Goal: Task Accomplishment & Management: Use online tool/utility

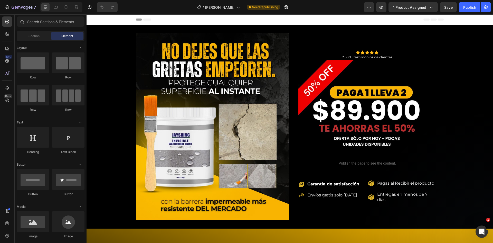
click at [341, 9] on div "/ plantilla esteban Need republishing" at bounding box center [243, 7] width 242 height 10
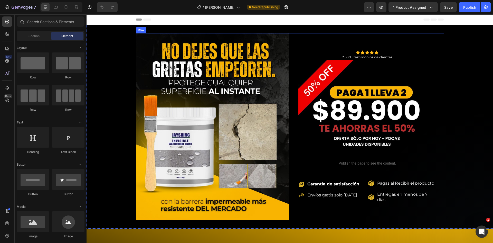
click at [450, 103] on div "Image Icon Icon Icon Icon Icon Icon List 2,500+ testimonios de clientes Text Bl…" at bounding box center [290, 126] width 407 height 187
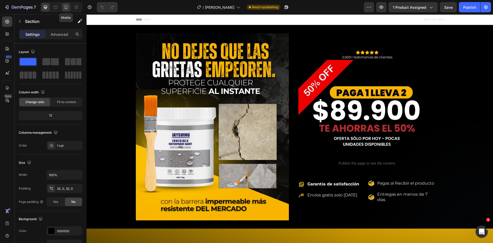
click at [66, 5] on icon at bounding box center [65, 7] width 5 height 5
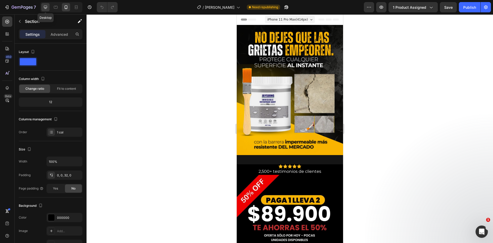
click at [44, 8] on icon at bounding box center [45, 7] width 5 height 5
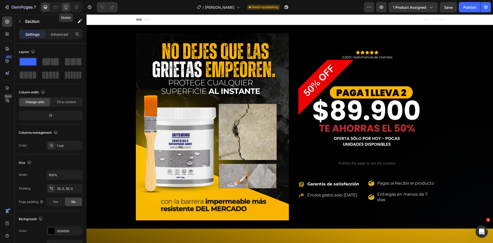
click at [68, 5] on icon at bounding box center [65, 7] width 5 height 5
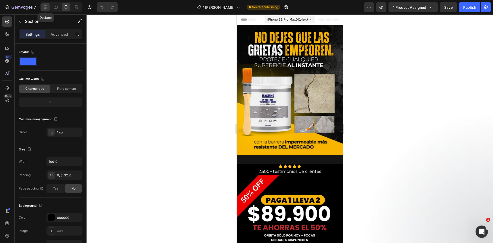
click at [44, 5] on icon at bounding box center [45, 7] width 5 height 5
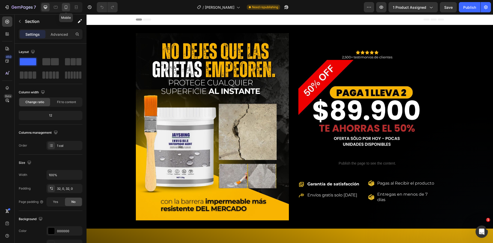
click at [69, 5] on icon at bounding box center [65, 7] width 5 height 5
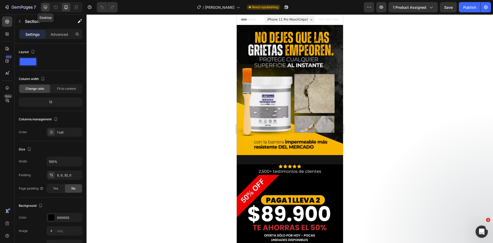
click at [44, 7] on icon at bounding box center [45, 7] width 5 height 5
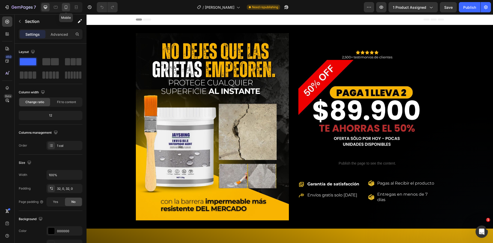
click at [62, 6] on div at bounding box center [66, 7] width 8 height 8
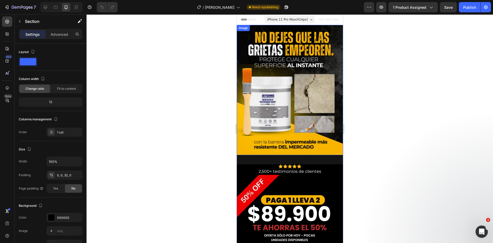
click at [300, 70] on img at bounding box center [290, 90] width 106 height 130
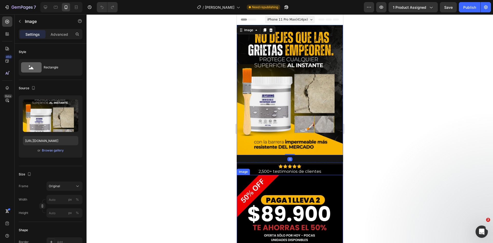
scroll to position [69, 0]
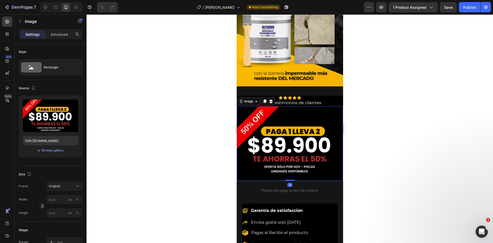
click at [306, 148] on img at bounding box center [290, 143] width 106 height 75
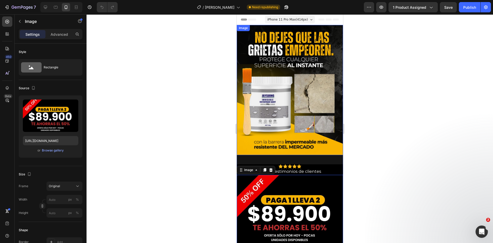
click at [299, 66] on img at bounding box center [290, 90] width 106 height 130
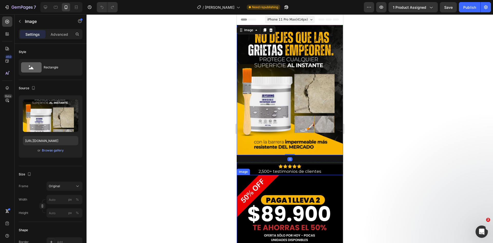
click at [304, 201] on img at bounding box center [290, 212] width 106 height 75
click at [303, 40] on img at bounding box center [290, 90] width 106 height 130
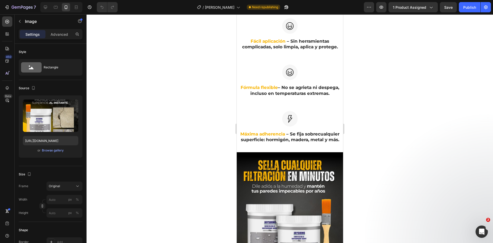
scroll to position [582, 0]
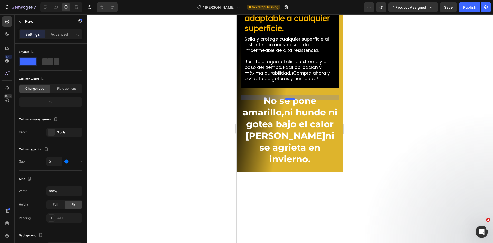
scroll to position [342, 0]
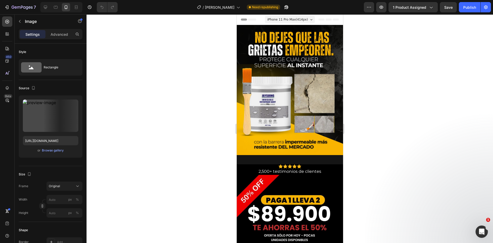
scroll to position [206, 0]
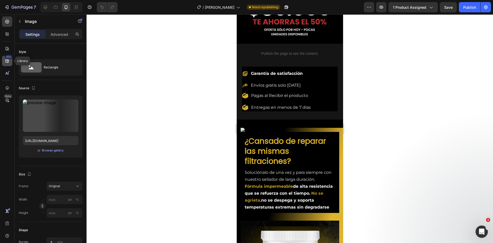
click at [3, 59] on div "450" at bounding box center [7, 61] width 10 height 10
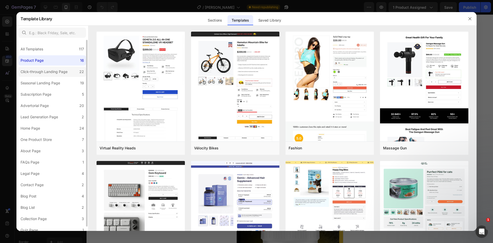
click at [46, 74] on div "Click-through Landing Page" at bounding box center [44, 72] width 47 height 6
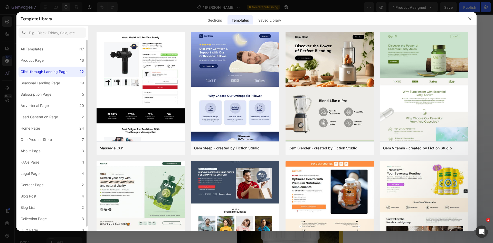
click at [42, 76] on label "Click-through Landing Page 22" at bounding box center [52, 72] width 68 height 10
click at [41, 86] on div "Seasonal Landing Page" at bounding box center [41, 83] width 40 height 6
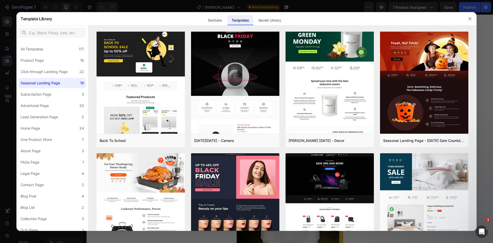
scroll to position [0, 0]
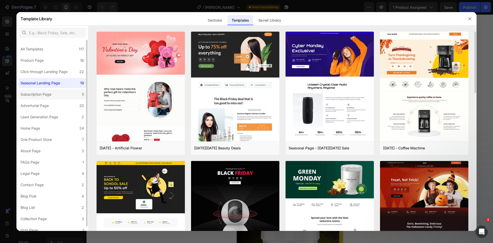
click at [52, 99] on label "Subscription Page 5" at bounding box center [52, 94] width 68 height 10
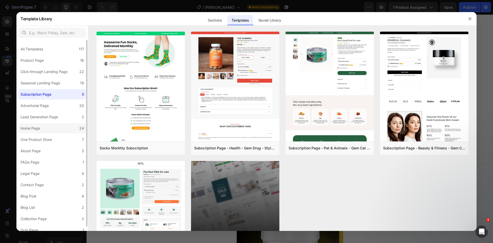
click at [27, 131] on div "Home Page" at bounding box center [31, 128] width 20 height 6
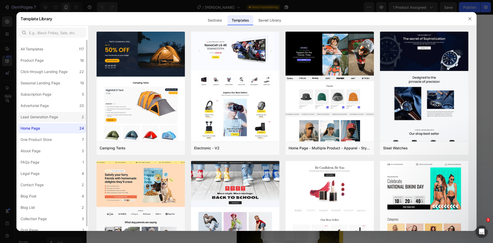
click at [46, 115] on div "Lead Generation Page" at bounding box center [40, 117] width 38 height 6
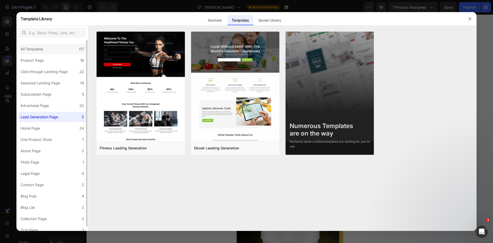
click at [53, 45] on div "All Templates 117" at bounding box center [52, 49] width 68 height 10
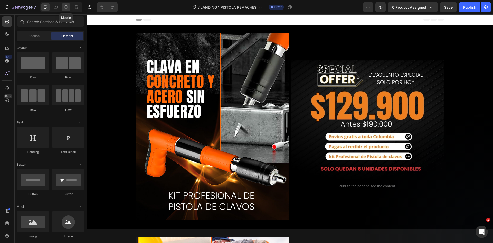
click at [69, 5] on icon at bounding box center [65, 7] width 5 height 5
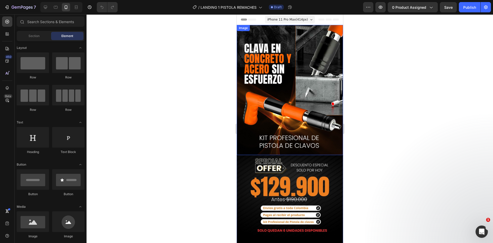
click at [271, 54] on img at bounding box center [290, 90] width 106 height 130
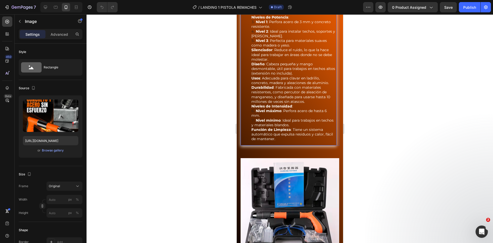
scroll to position [1816, 0]
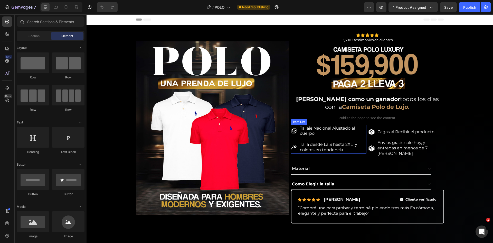
click at [416, 90] on img at bounding box center [367, 69] width 107 height 52
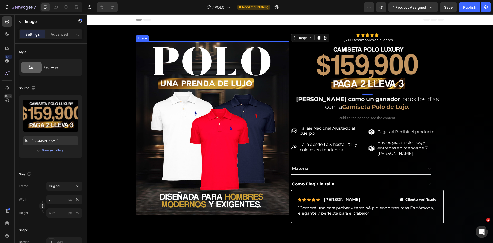
click at [202, 153] on img at bounding box center [212, 127] width 153 height 173
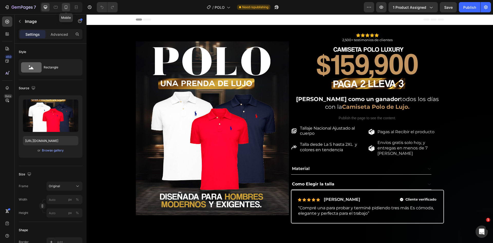
click at [68, 11] on div at bounding box center [66, 7] width 8 height 8
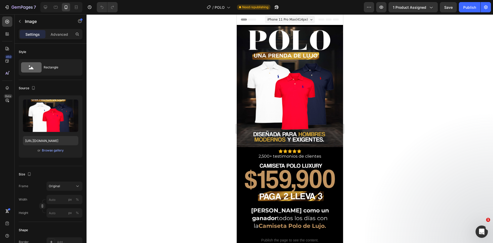
click at [298, 57] on img at bounding box center [290, 86] width 106 height 121
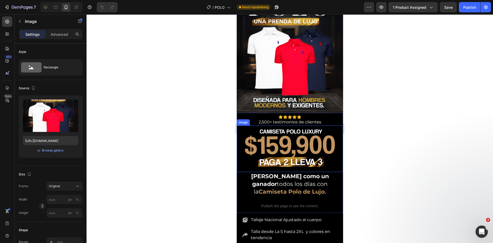
scroll to position [103, 0]
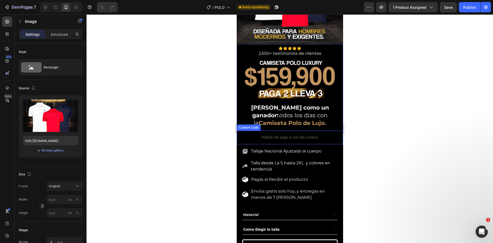
click at [265, 135] on p "Publish the page to see the content." at bounding box center [290, 137] width 106 height 5
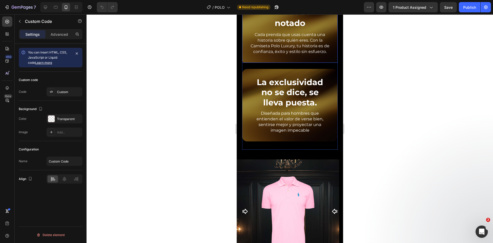
scroll to position [445, 0]
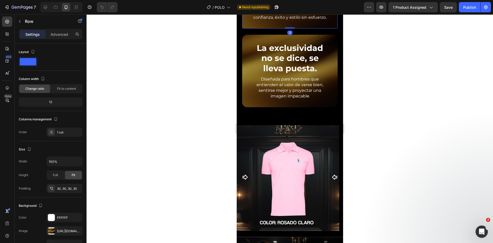
click at [226, 46] on div at bounding box center [290, 128] width 407 height 228
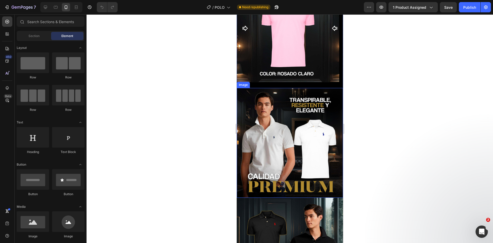
scroll to position [617, 0]
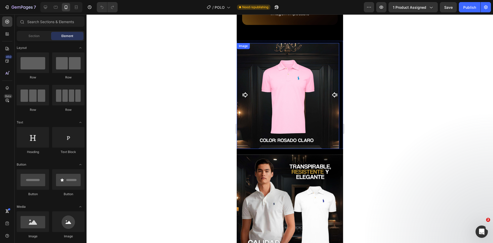
click at [332, 94] on icon "Carousel Next Arrow" at bounding box center [335, 95] width 6 height 6
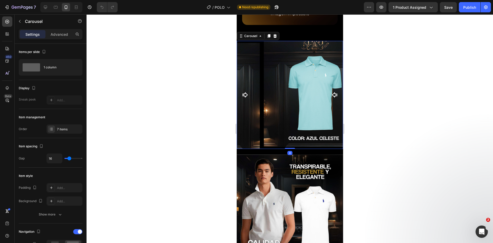
click at [332, 97] on icon "Carousel Next Arrow" at bounding box center [334, 94] width 5 height 5
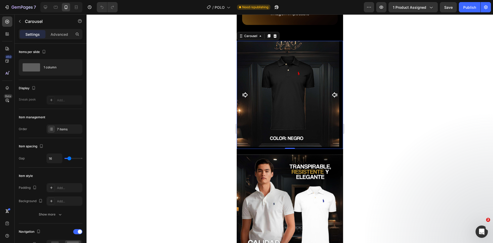
click at [332, 97] on icon "Carousel Next Arrow" at bounding box center [335, 95] width 6 height 6
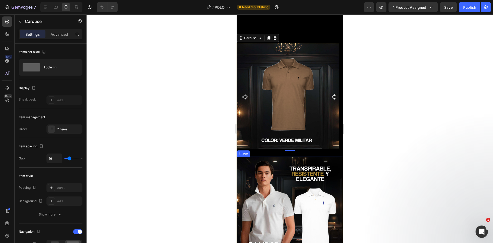
scroll to position [685, 0]
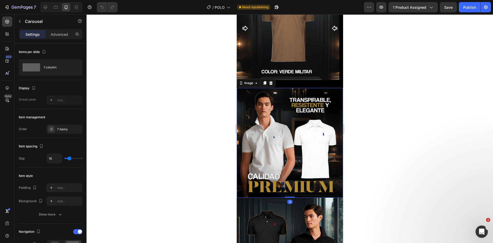
click at [298, 120] on img at bounding box center [290, 143] width 106 height 110
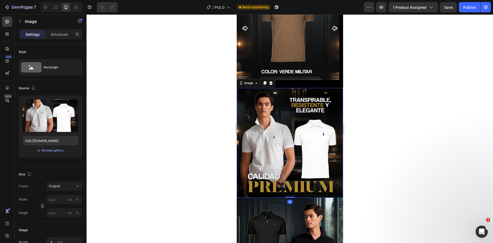
scroll to position [719, 0]
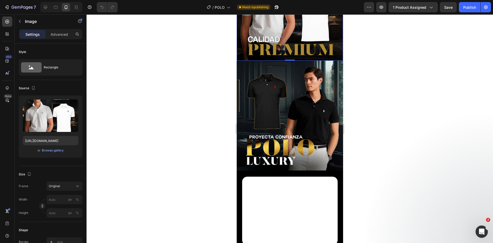
click at [298, 118] on img at bounding box center [290, 116] width 106 height 110
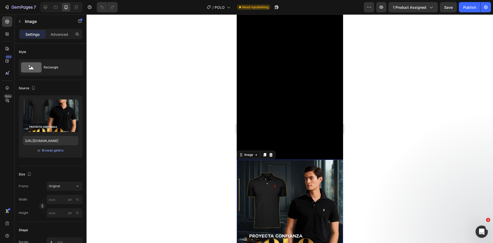
scroll to position [891, 0]
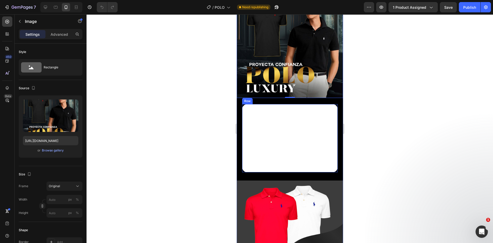
click at [275, 106] on div "Comodidad Inigualable Heading Su composición única combina frescura y suavidad,…" at bounding box center [290, 138] width 96 height 68
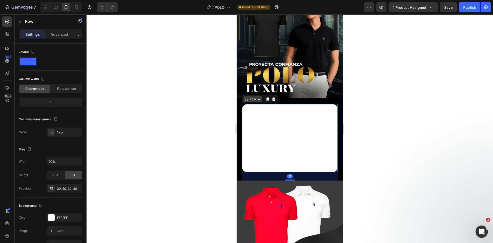
click at [248, 98] on div "Row" at bounding box center [252, 99] width 19 height 6
click at [63, 33] on p "Advanced" at bounding box center [59, 34] width 17 height 5
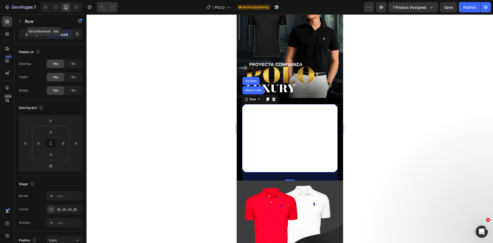
click at [33, 30] on div "Settings" at bounding box center [33, 34] width 26 height 8
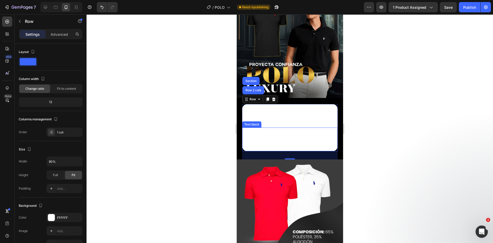
click at [270, 128] on span "Su composición única combina frescura y suavidad, ideal para largas jornadas. E…" at bounding box center [290, 139] width 92 height 22
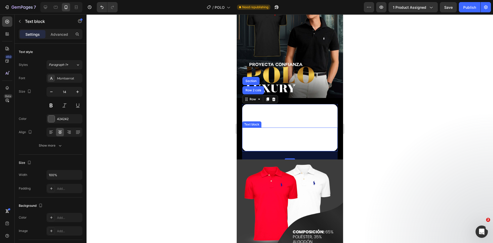
click at [270, 128] on span "Su composición única combina frescura y suavidad, ideal para largas jornadas. E…" at bounding box center [290, 139] width 92 height 22
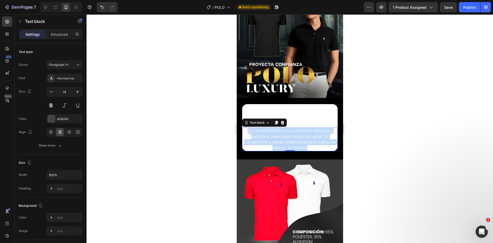
click at [270, 128] on span "Su composición única combina frescura y suavidad, ideal para largas jornadas. E…" at bounding box center [290, 139] width 92 height 22
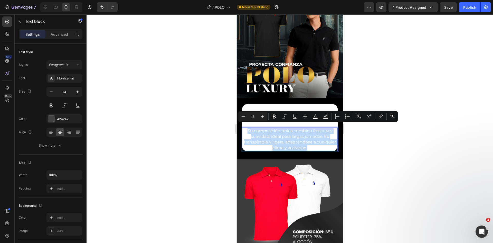
click at [270, 128] on span "Su composición única combina frescura y suavidad, ideal para largas jornadas. E…" at bounding box center [290, 139] width 92 height 22
click at [253, 104] on h3 "Comodidad Inigualable" at bounding box center [290, 114] width 96 height 21
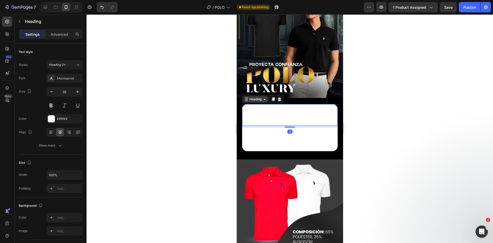
click at [254, 97] on div "Heading" at bounding box center [255, 99] width 14 height 5
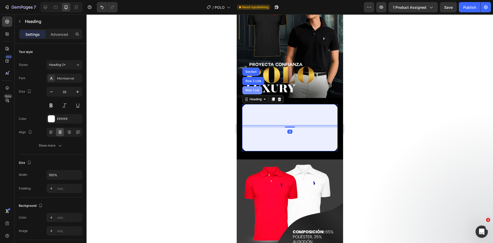
click at [255, 89] on div "Row 1 col" at bounding box center [252, 90] width 16 height 3
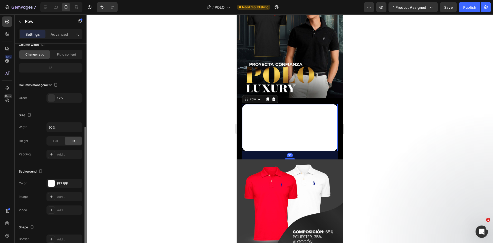
scroll to position [68, 0]
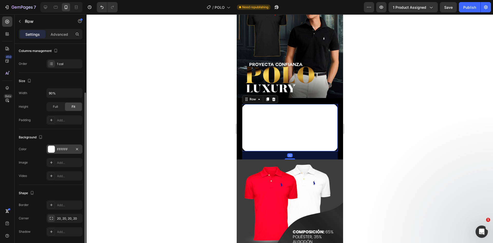
click at [50, 149] on div at bounding box center [51, 149] width 7 height 7
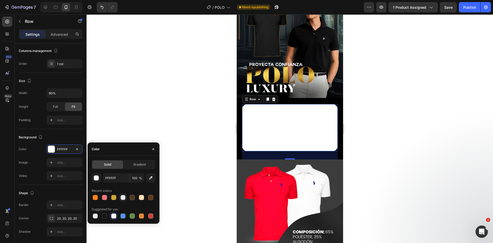
click at [123, 197] on div at bounding box center [123, 197] width 5 height 5
type input "D0A639"
type input "0"
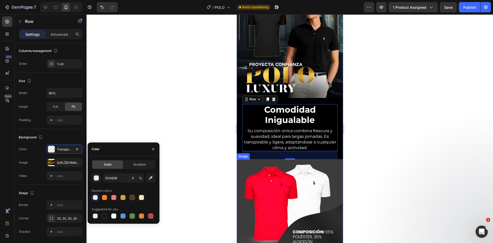
click at [396, 129] on div at bounding box center [290, 128] width 407 height 228
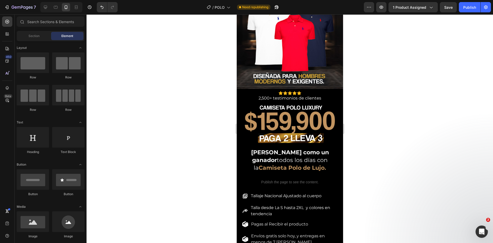
scroll to position [0, 0]
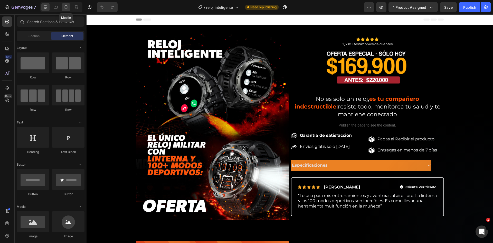
click at [68, 5] on icon at bounding box center [65, 7] width 5 height 5
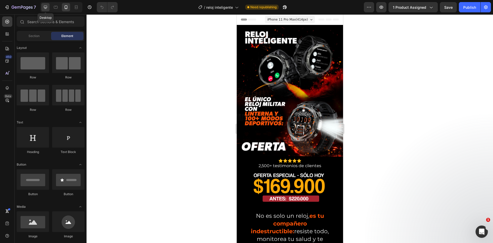
click at [44, 7] on icon at bounding box center [45, 7] width 3 height 3
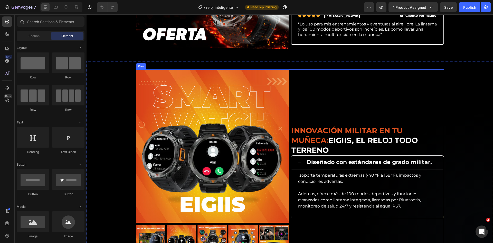
scroll to position [206, 0]
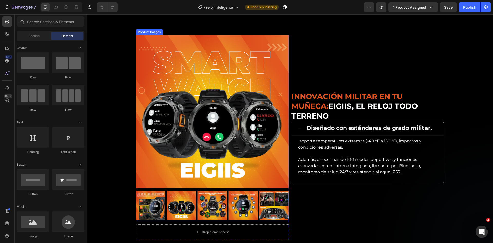
click at [292, 121] on div "Diseñado con estándares de grado militar," at bounding box center [368, 128] width 152 height 14
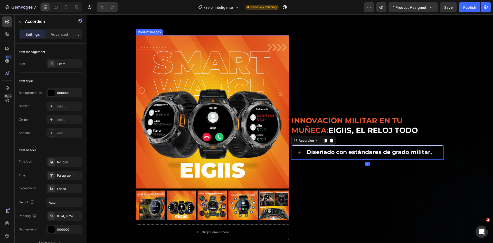
click at [203, 102] on img at bounding box center [212, 111] width 153 height 153
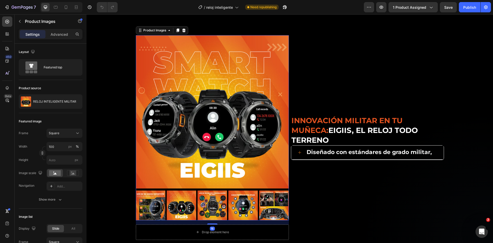
click at [177, 209] on img at bounding box center [182, 205] width 30 height 30
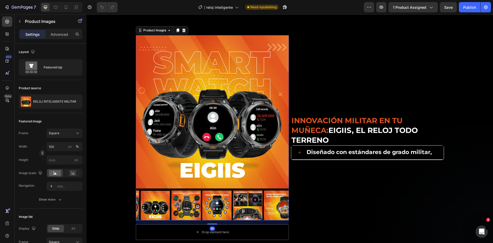
click at [202, 206] on img at bounding box center [217, 205] width 30 height 30
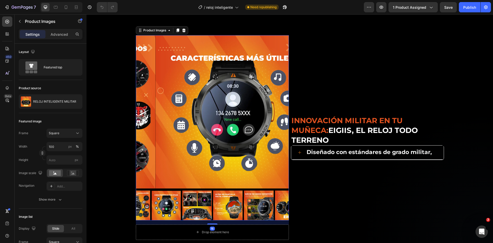
click at [216, 203] on img at bounding box center [228, 205] width 30 height 30
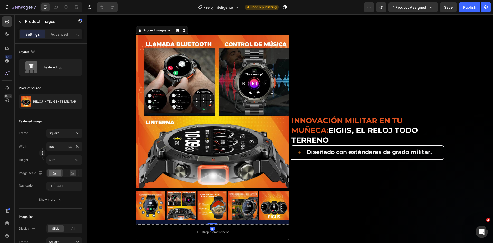
click at [259, 206] on img at bounding box center [274, 205] width 30 height 30
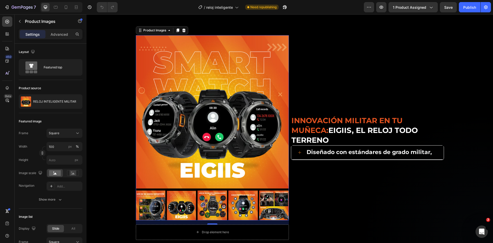
click at [244, 206] on img at bounding box center [243, 205] width 30 height 30
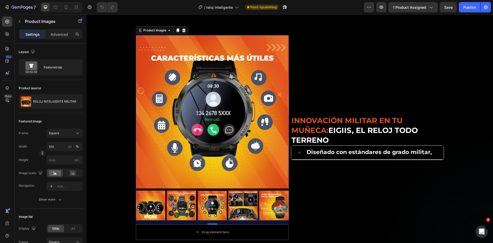
click at [250, 205] on img at bounding box center [243, 205] width 30 height 30
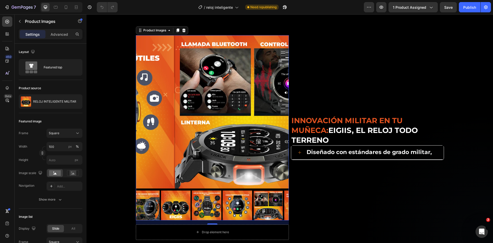
click at [261, 203] on div at bounding box center [212, 205] width 153 height 30
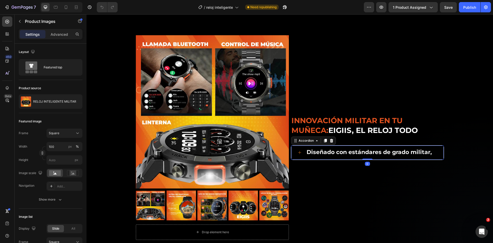
click at [332, 149] on strong "Diseñado con estándares de grado militar," at bounding box center [369, 152] width 125 height 7
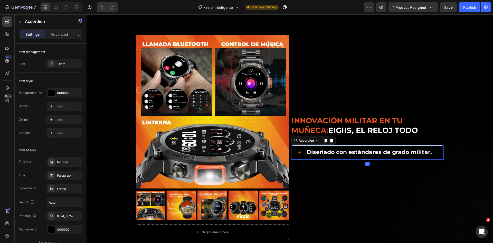
click at [296, 150] on div "Diseñado con estándares de grado militar," at bounding box center [368, 152] width 152 height 14
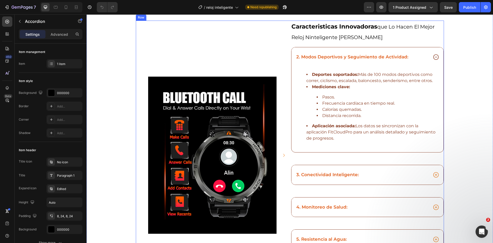
scroll to position [514, 0]
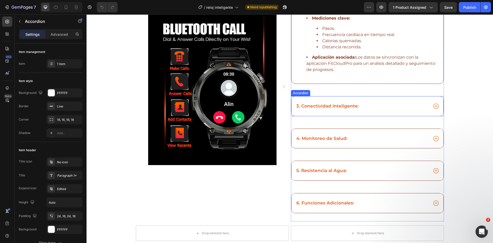
click at [434, 107] on icon at bounding box center [436, 106] width 7 height 7
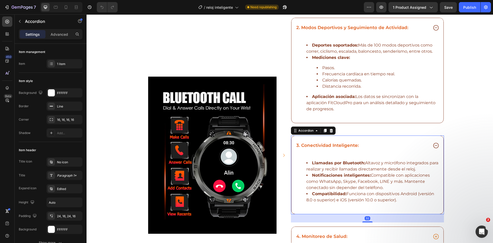
click at [411, 151] on div "3. Conectividad Inteligente:" at bounding box center [368, 146] width 152 height 20
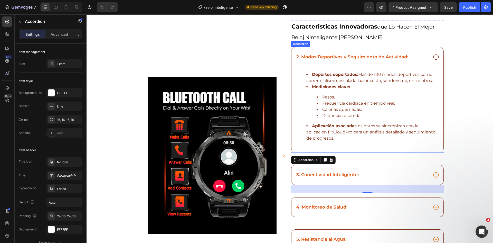
click at [369, 55] on span "2. Modos Deportivos y Seguimiento de Actividad:" at bounding box center [353, 56] width 112 height 5
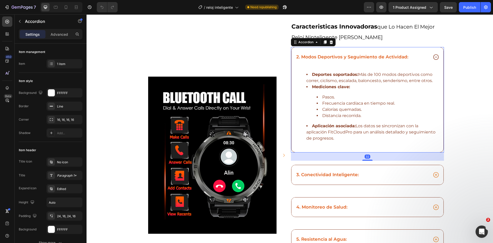
click at [411, 60] on div "2. Modos Deportivos y Seguimiento de Actividad:" at bounding box center [362, 56] width 133 height 7
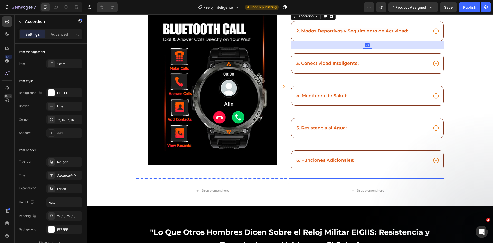
scroll to position [368, 0]
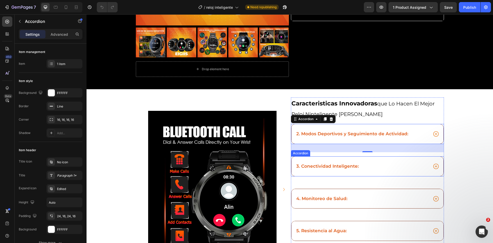
click at [362, 171] on div "3. Conectividad Inteligente:" at bounding box center [368, 166] width 152 height 20
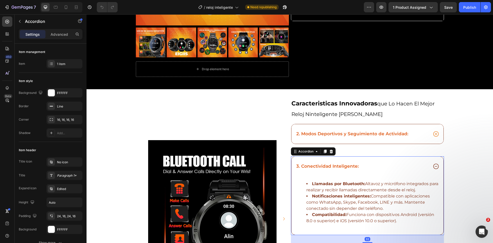
click at [395, 165] on div "3. Conectividad Inteligente:" at bounding box center [362, 166] width 133 height 7
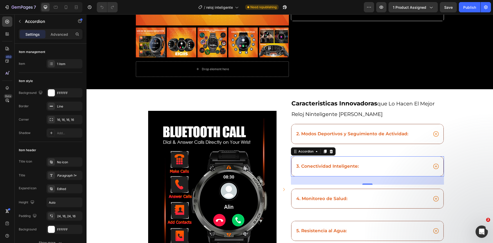
click at [381, 165] on div "3. Conectividad Inteligente:" at bounding box center [362, 166] width 133 height 7
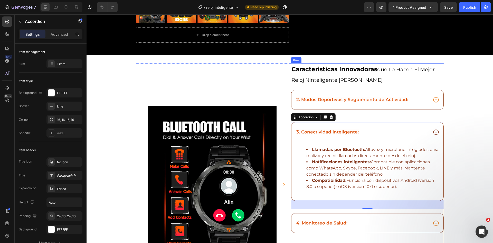
scroll to position [471, 0]
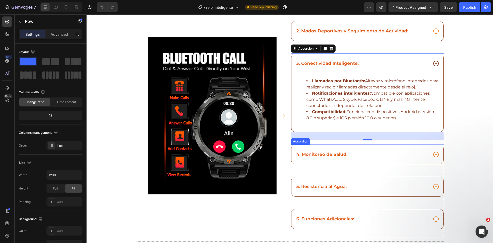
click at [410, 165] on div "caracteristicas innovadoras que lo hacen el mejor reloj ninteligente del mercad…" at bounding box center [367, 116] width 153 height 243
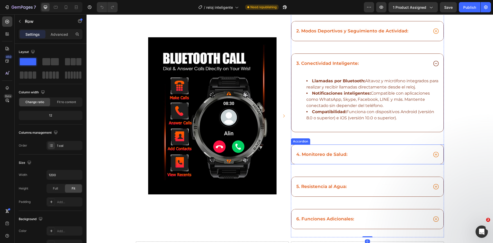
click at [410, 157] on div "4. Monitoreo de Salud:" at bounding box center [362, 154] width 133 height 7
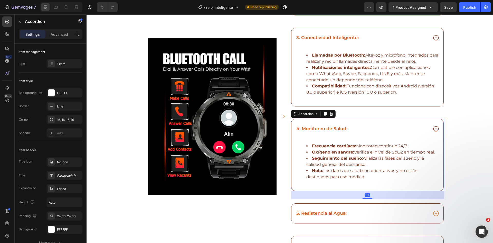
scroll to position [497, 0]
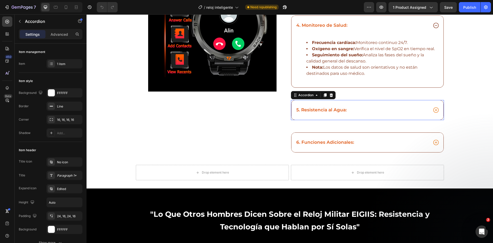
click at [396, 109] on div "5. Resistencia al Agua:" at bounding box center [362, 109] width 133 height 7
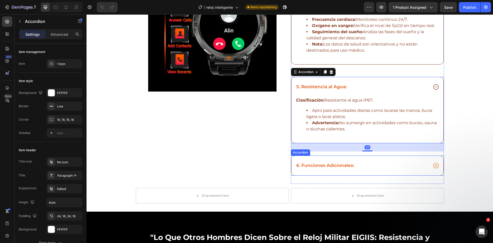
click at [418, 165] on div "6. Funciones Adicionales:" at bounding box center [362, 165] width 133 height 7
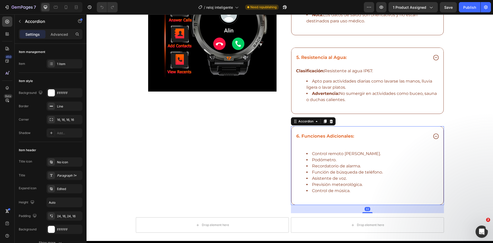
scroll to position [687, 0]
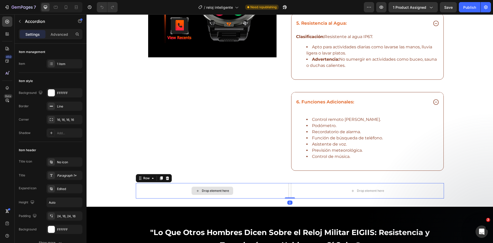
click at [269, 191] on div "Drop element here" at bounding box center [212, 190] width 153 height 15
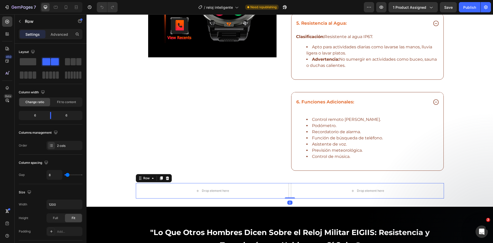
click at [169, 179] on div "Row" at bounding box center [154, 178] width 36 height 8
click at [166, 179] on icon at bounding box center [167, 178] width 4 height 4
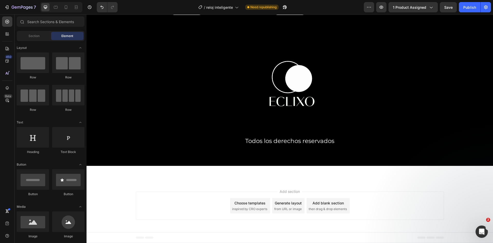
scroll to position [593, 0]
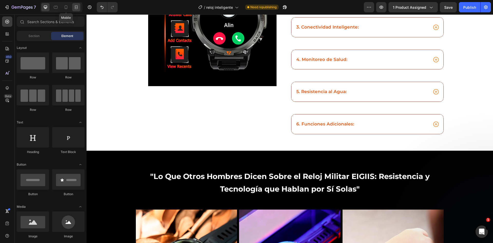
drag, startPoint x: 69, startPoint y: 7, endPoint x: 77, endPoint y: 8, distance: 7.6
click at [69, 7] on div at bounding box center [66, 7] width 8 height 8
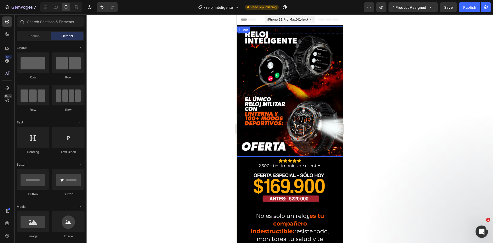
click at [312, 90] on img at bounding box center [290, 91] width 106 height 130
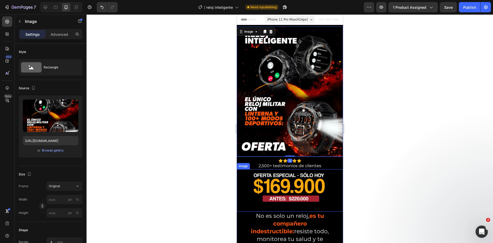
click at [323, 182] on img at bounding box center [290, 190] width 96 height 43
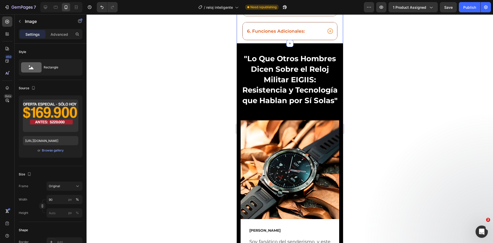
scroll to position [891, 0]
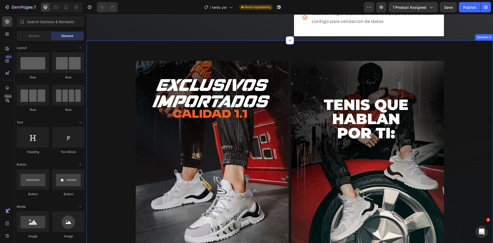
scroll to position [308, 0]
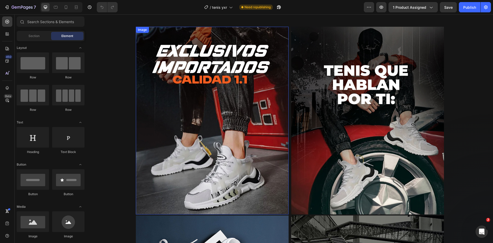
click at [230, 111] on img at bounding box center [212, 120] width 153 height 187
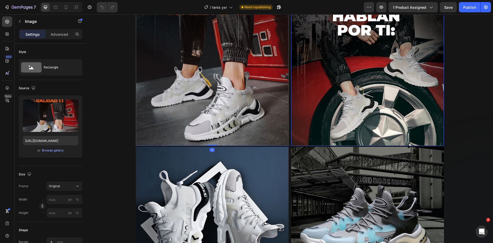
click at [367, 81] on img at bounding box center [367, 51] width 153 height 187
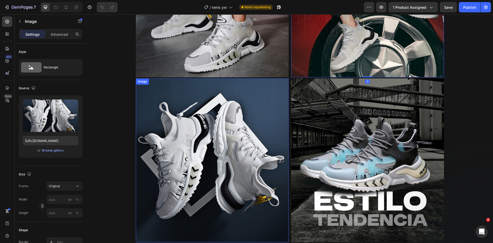
click at [230, 153] on img at bounding box center [212, 160] width 153 height 164
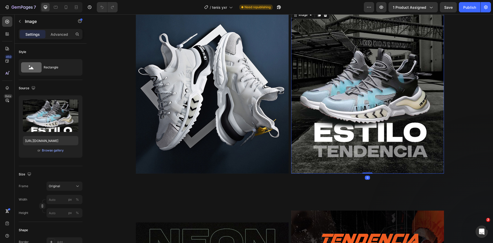
click at [359, 106] on img at bounding box center [367, 92] width 153 height 164
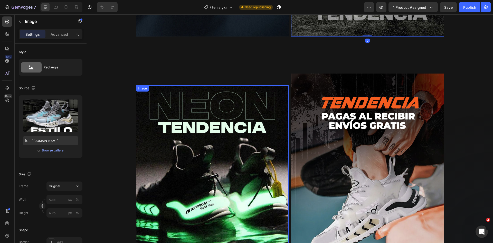
click at [220, 151] on img at bounding box center [212, 167] width 153 height 164
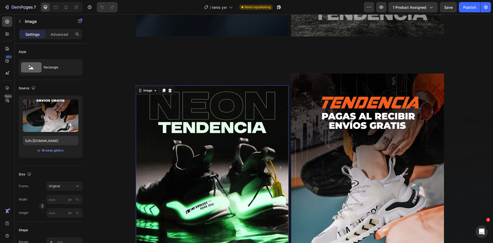
click at [411, 133] on img at bounding box center [367, 166] width 153 height 187
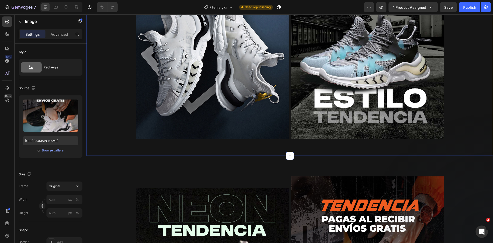
scroll to position [445, 0]
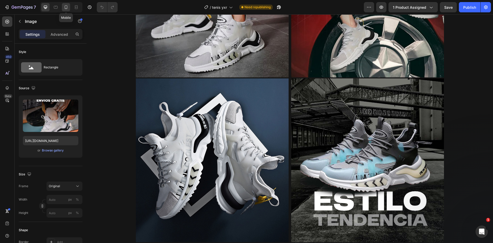
click at [66, 7] on icon at bounding box center [65, 7] width 5 height 5
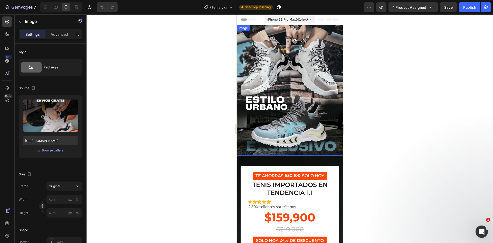
click at [303, 107] on img at bounding box center [290, 90] width 106 height 131
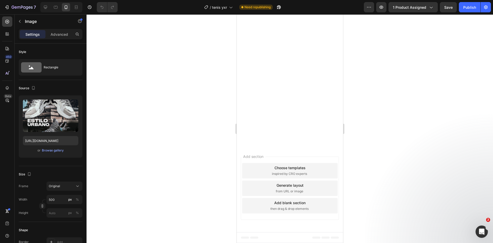
scroll to position [1096, 0]
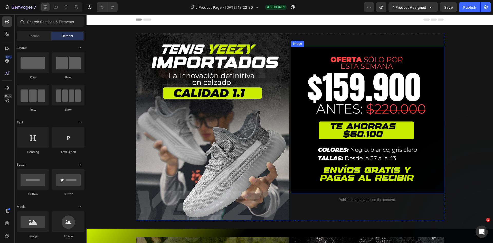
click at [231, 87] on img at bounding box center [212, 126] width 153 height 187
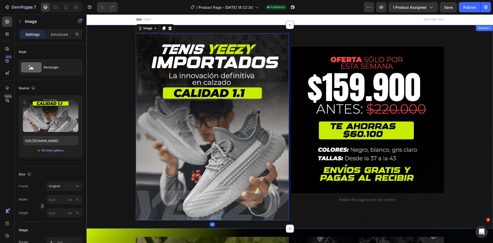
click at [124, 92] on div "Image 0 Image Publish the page to see the content. Custom Code Row" at bounding box center [290, 126] width 407 height 187
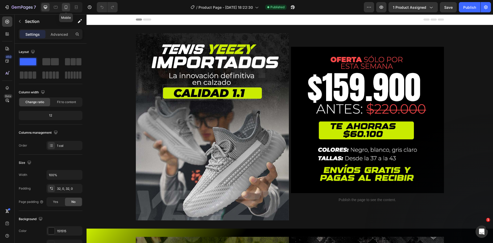
click at [63, 10] on div at bounding box center [66, 7] width 8 height 8
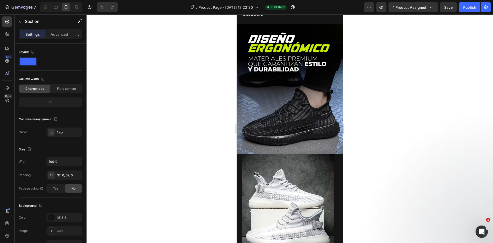
scroll to position [499, 0]
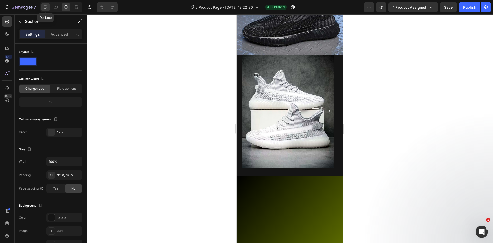
click at [49, 8] on div at bounding box center [45, 7] width 8 height 8
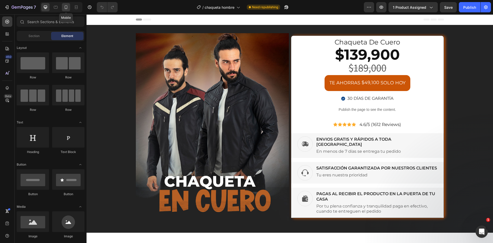
click at [64, 8] on icon at bounding box center [65, 7] width 5 height 5
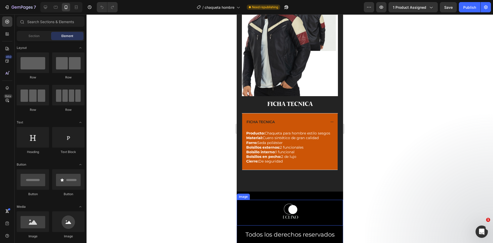
scroll to position [865, 0]
